Goal: Information Seeking & Learning: Learn about a topic

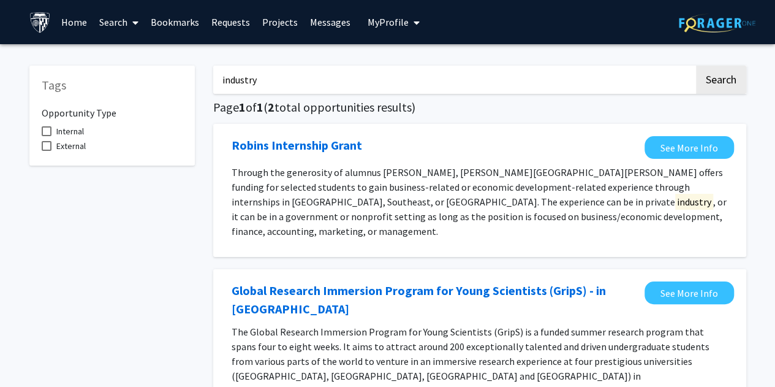
click at [269, 72] on input "industry" at bounding box center [453, 80] width 481 height 28
click at [696, 66] on button "Search" at bounding box center [721, 80] width 50 height 28
click at [77, 29] on link "Home" at bounding box center [74, 22] width 38 height 43
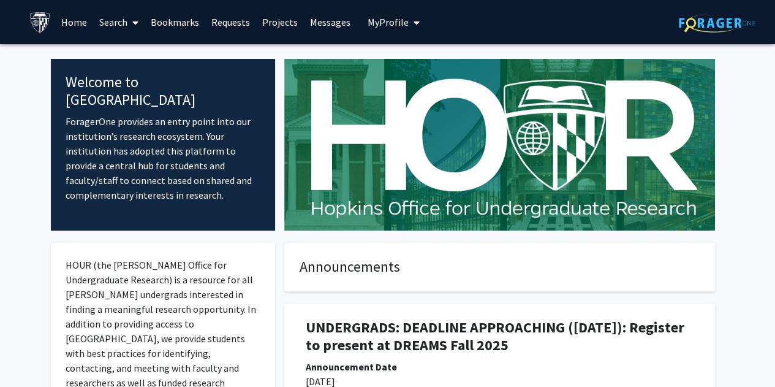
click at [75, 20] on link "Home" at bounding box center [74, 22] width 38 height 43
click at [128, 20] on span at bounding box center [133, 22] width 11 height 43
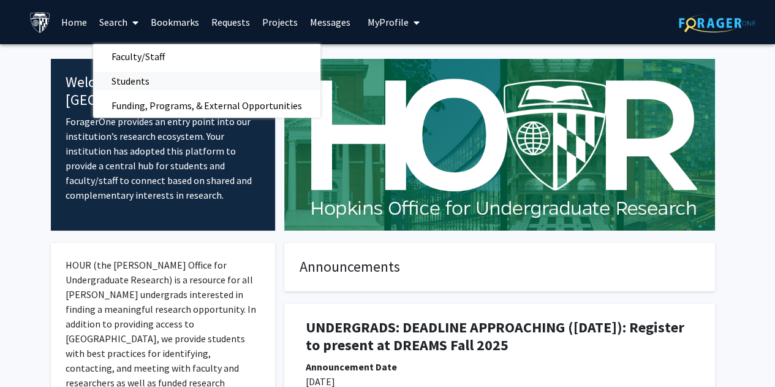
click at [147, 83] on span "Students" at bounding box center [130, 81] width 75 height 25
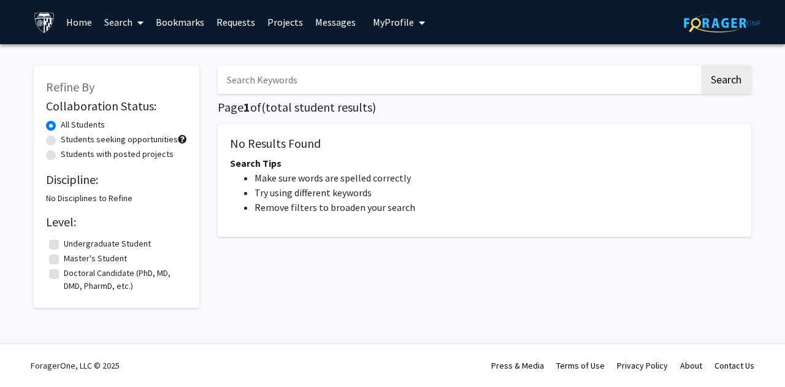
click at [121, 30] on link "Search" at bounding box center [123, 22] width 51 height 43
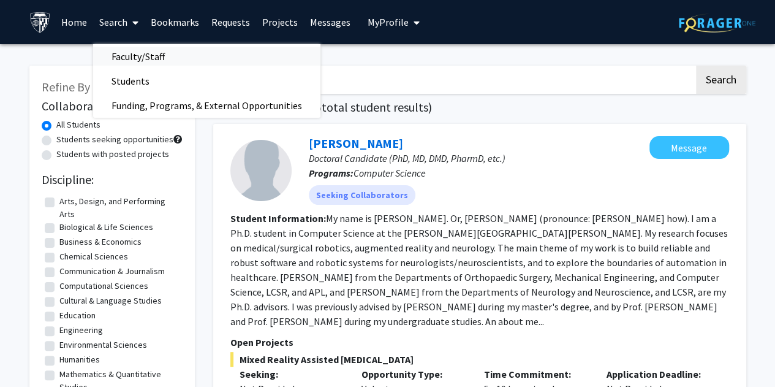
click at [128, 60] on span "Faculty/Staff" at bounding box center [138, 56] width 90 height 25
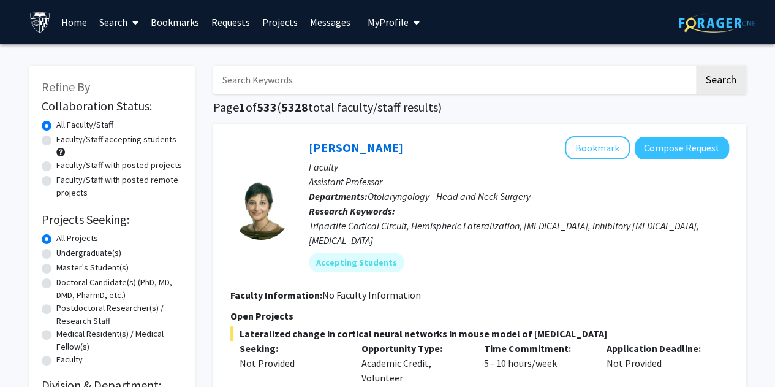
click at [77, 268] on label "Master's Student(s)" at bounding box center [92, 267] width 72 height 13
click at [64, 268] on input "Master's Student(s)" at bounding box center [60, 265] width 8 height 8
radio input "true"
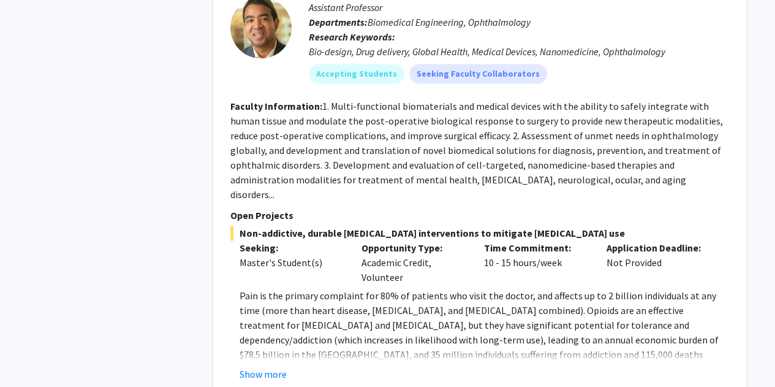
scroll to position [5565, 0]
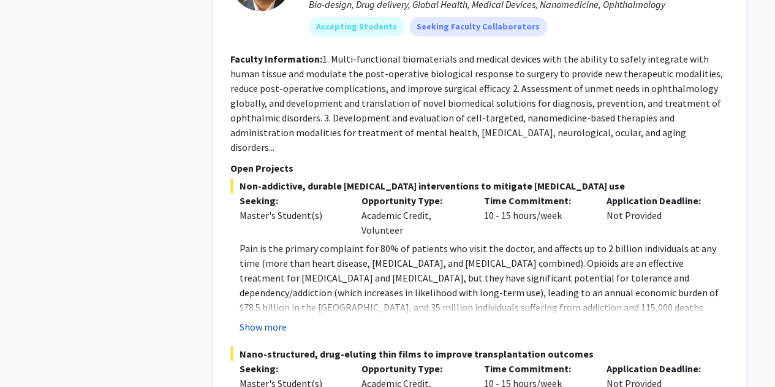
click at [272, 319] on button "Show more" at bounding box center [263, 326] width 47 height 15
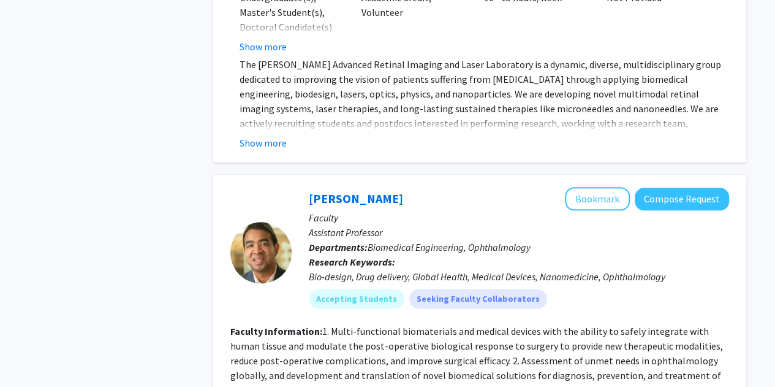
scroll to position [5292, 0]
click at [611, 188] on button "Bookmark" at bounding box center [597, 199] width 65 height 23
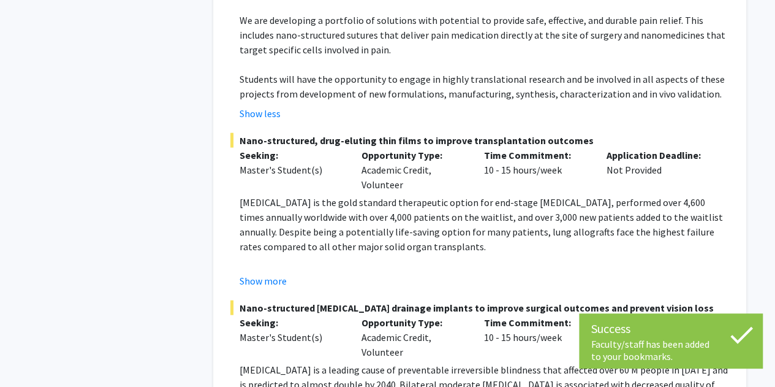
scroll to position [5952, 0]
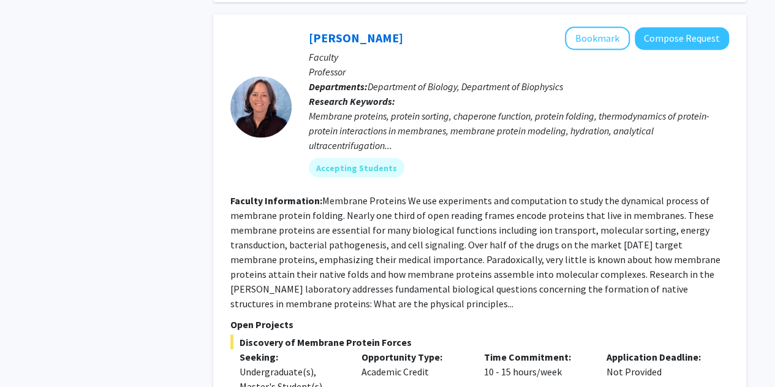
scroll to position [1246, 0]
